Goal: Navigation & Orientation: Find specific page/section

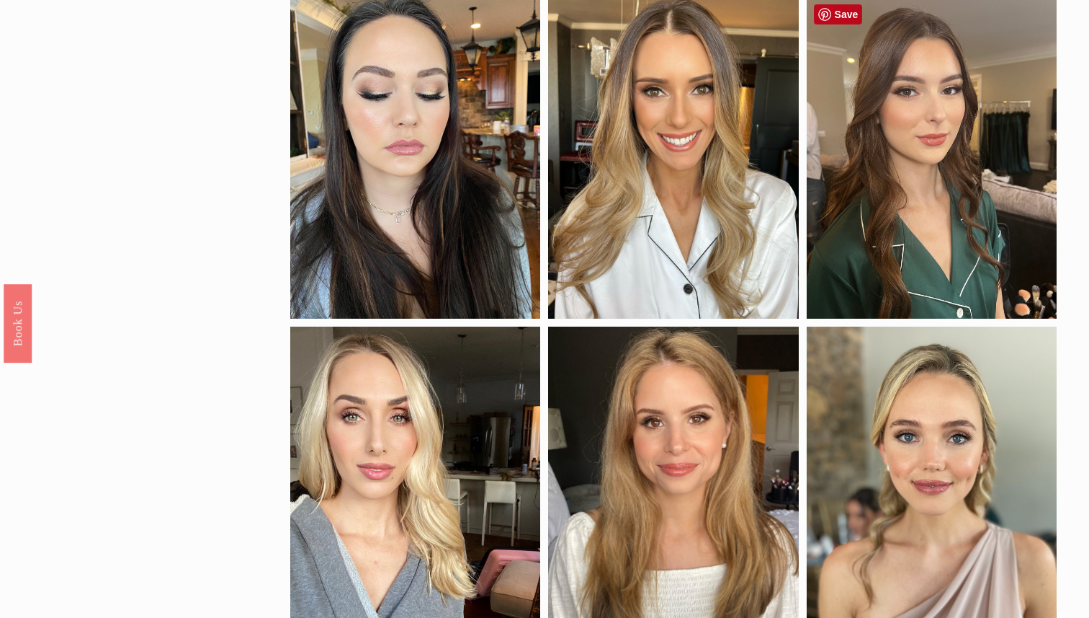
scroll to position [854, 0]
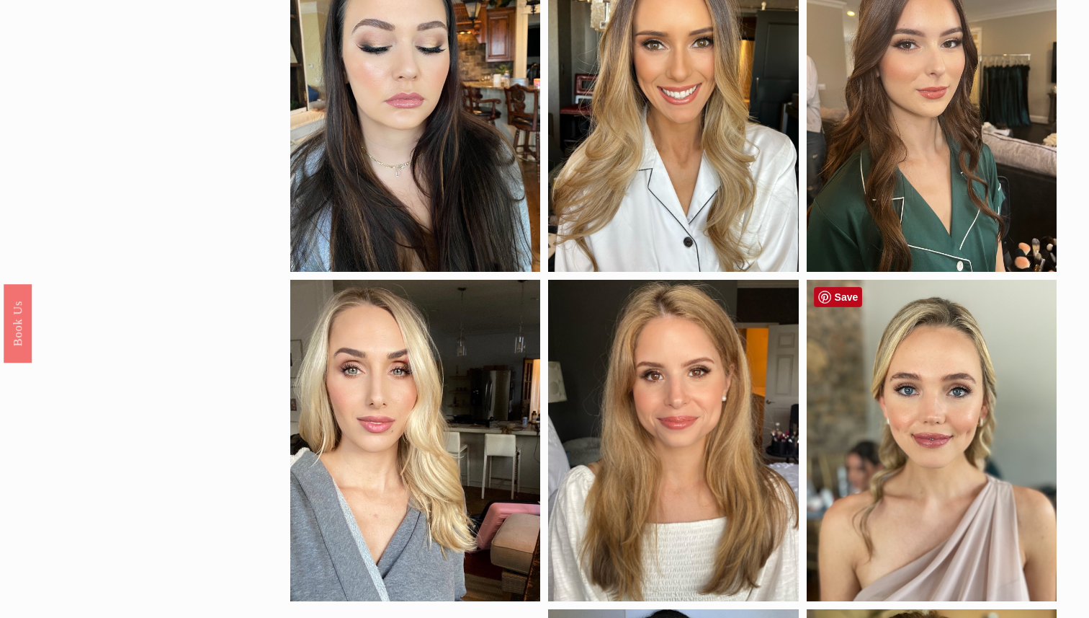
click at [974, 428] on div at bounding box center [932, 440] width 250 height 321
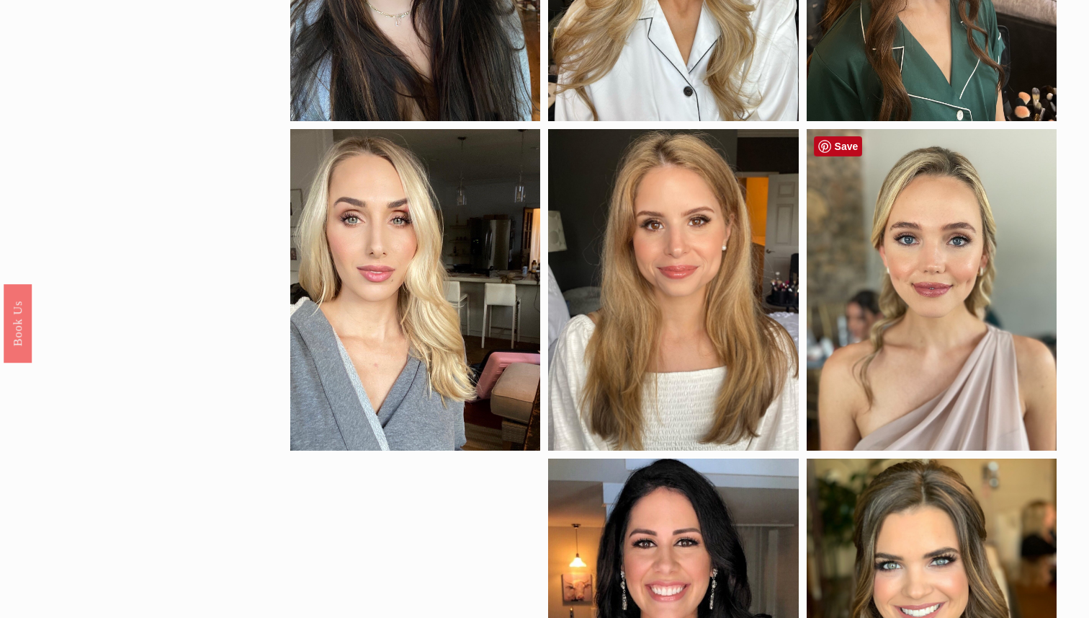
scroll to position [1006, 0]
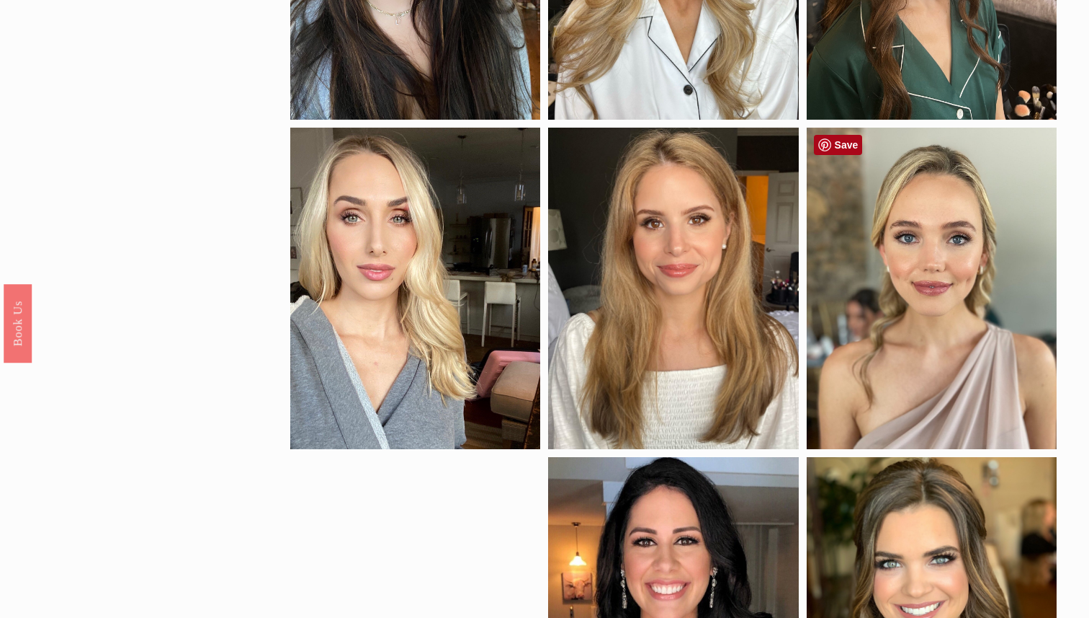
click at [839, 142] on link "Save" at bounding box center [838, 145] width 49 height 20
click at [468, 314] on div at bounding box center [415, 288] width 250 height 321
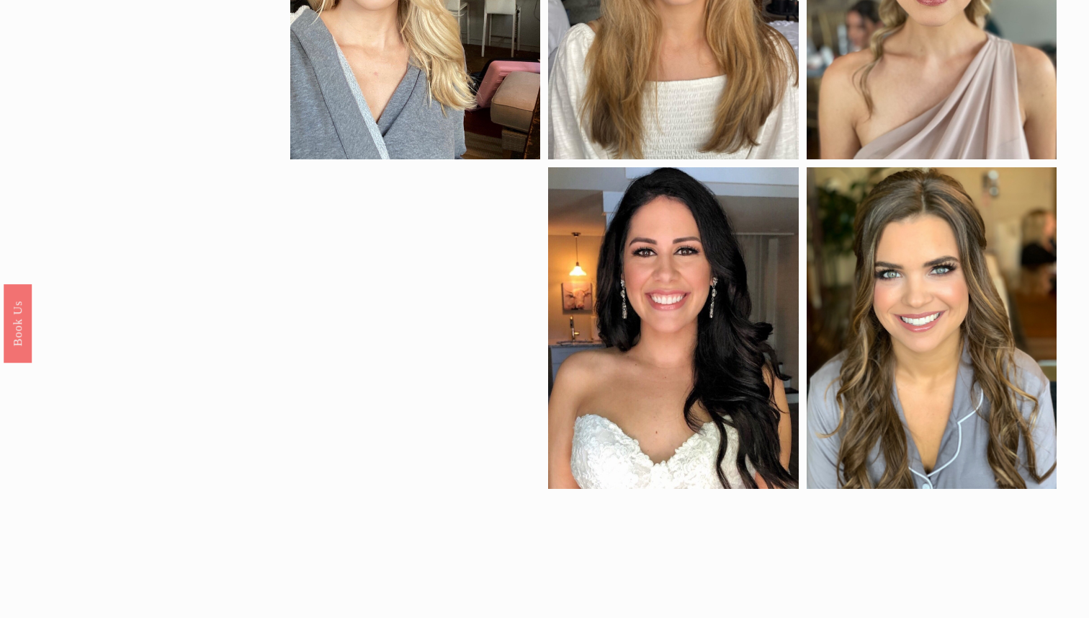
scroll to position [1297, 0]
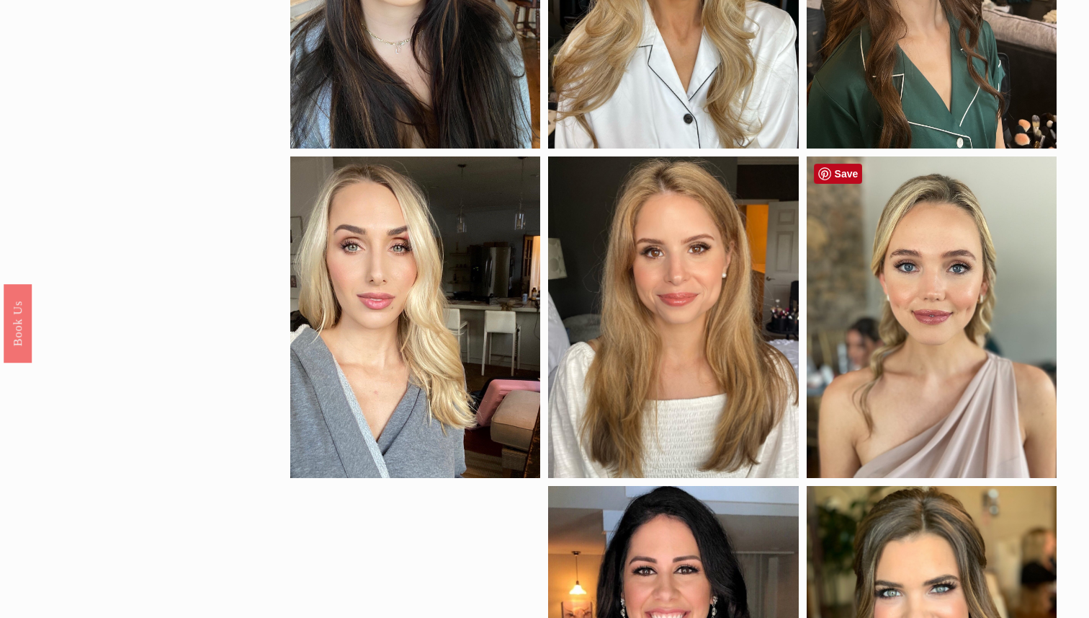
scroll to position [971, 0]
